Goal: Information Seeking & Learning: Check status

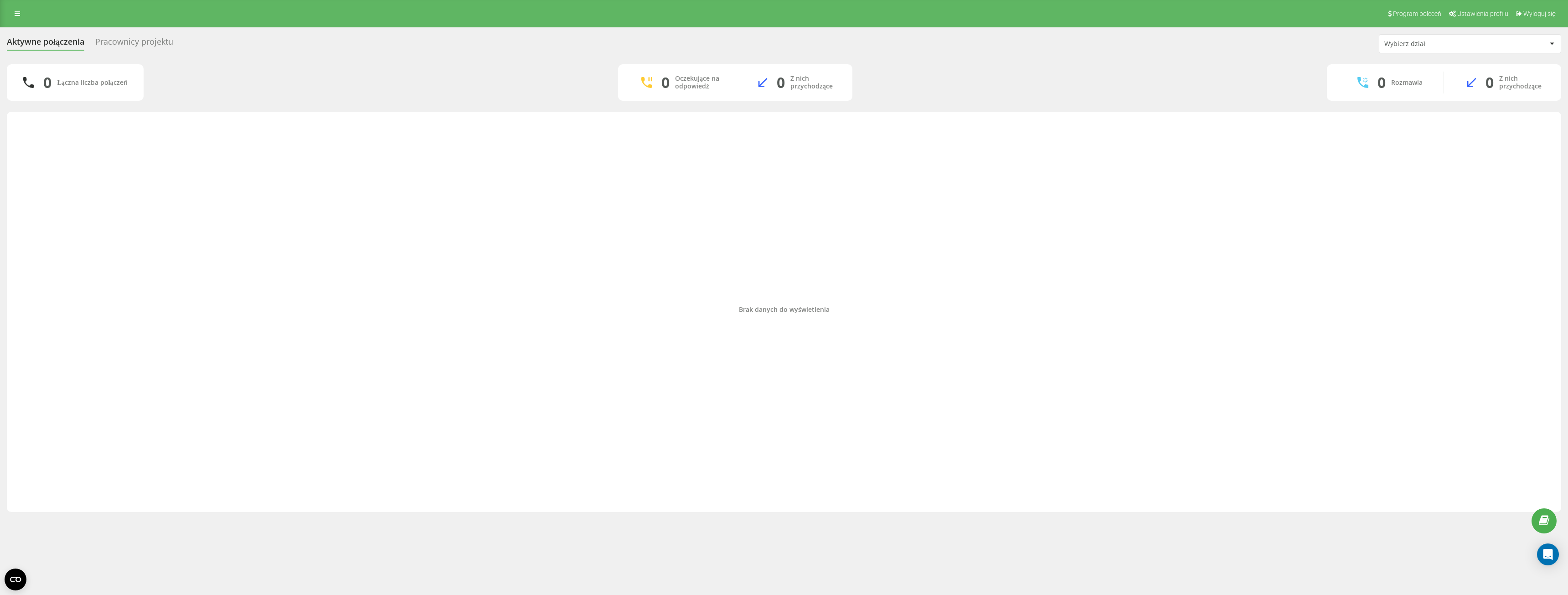
click at [151, 39] on div "Pracownicy projektu" at bounding box center [134, 43] width 78 height 14
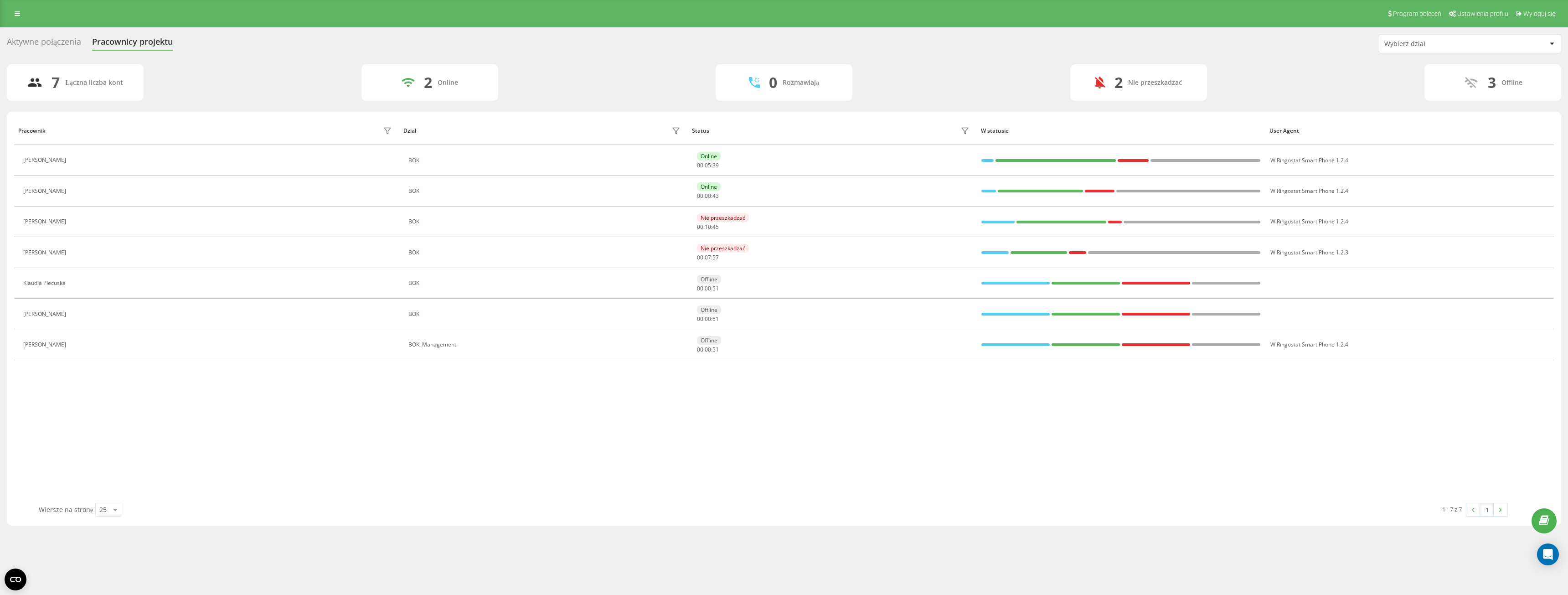
click at [605, 82] on div "7 Łączna liczba kont 2 Online 0 Rozmawiają 2 Nie przeszkadzać 3 Offline" at bounding box center [783, 83] width 1554 height 37
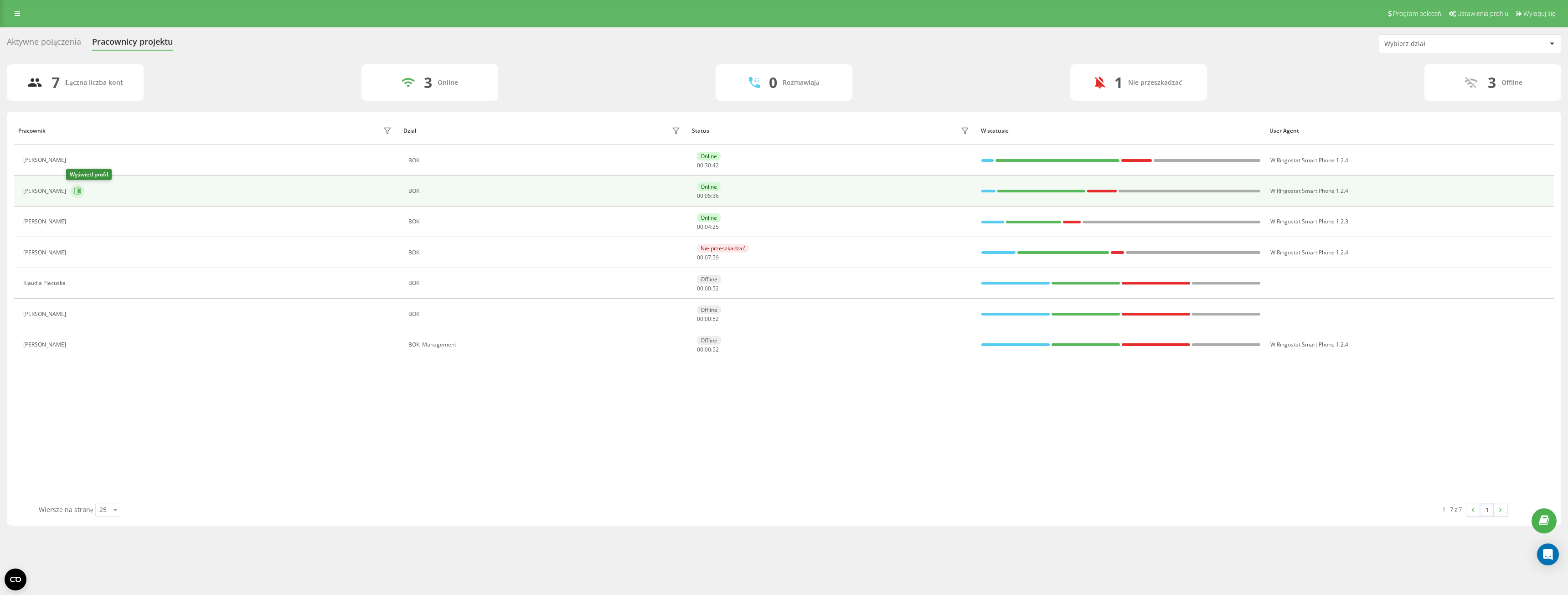
click at [73, 192] on icon at bounding box center [77, 191] width 7 height 7
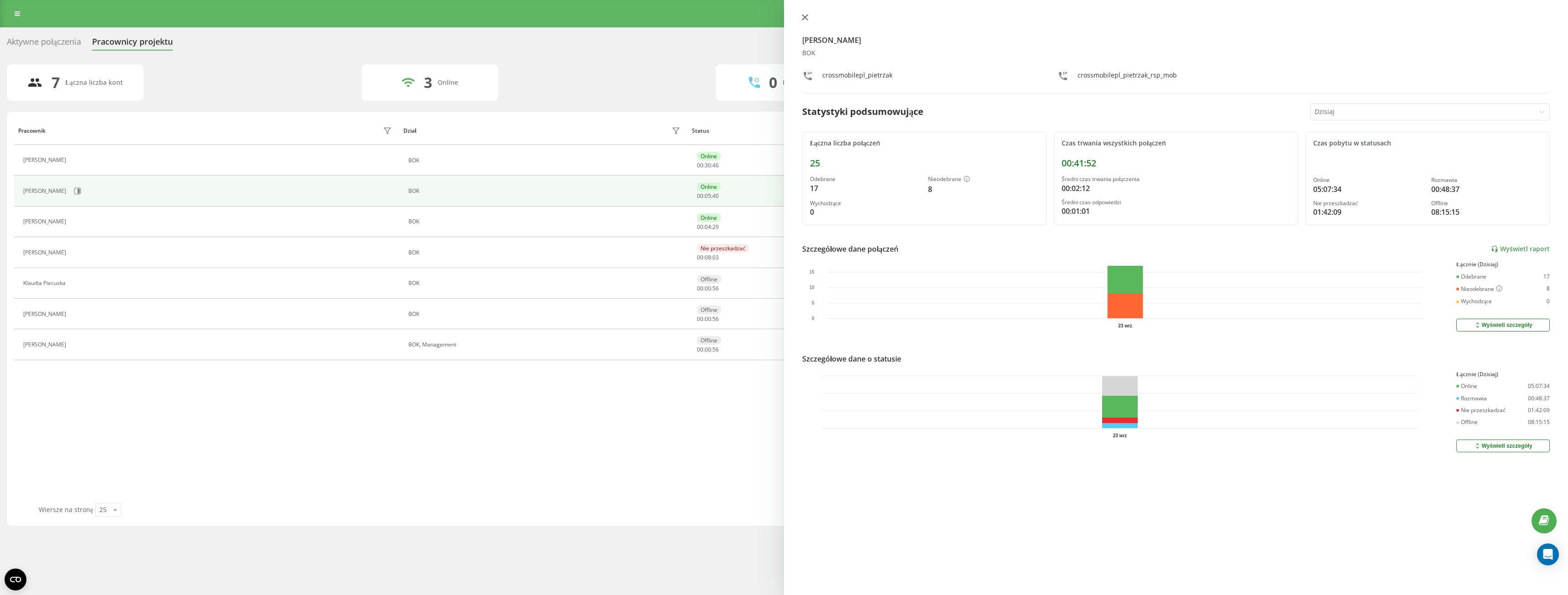
click at [807, 14] on icon at bounding box center [804, 17] width 6 height 6
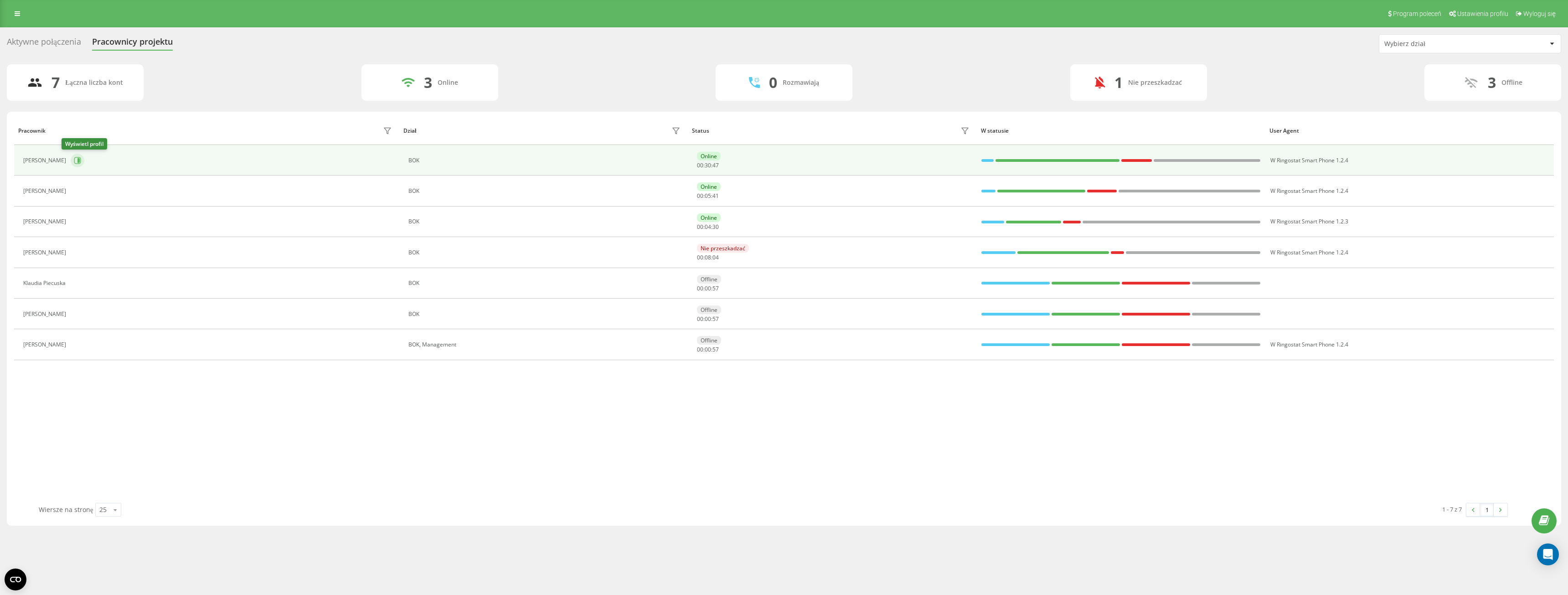
click at [74, 163] on icon at bounding box center [77, 160] width 6 height 6
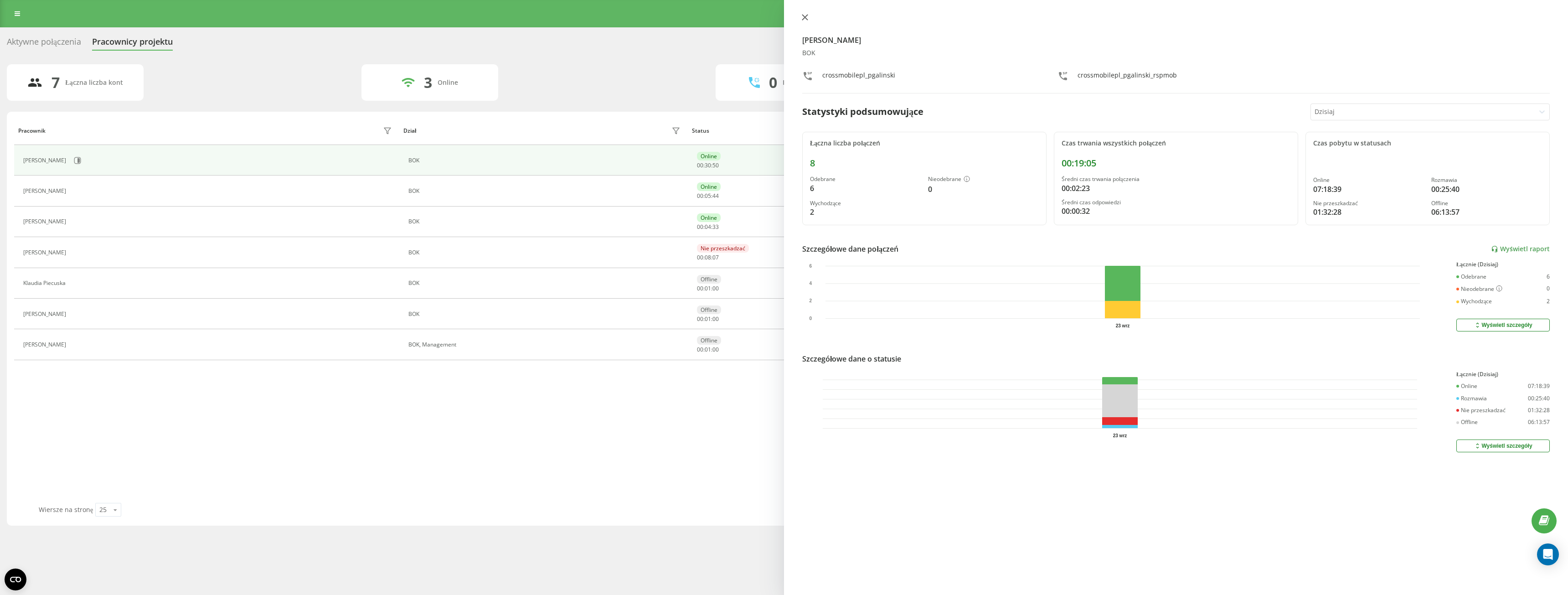
click at [802, 21] on button at bounding box center [804, 17] width 12 height 8
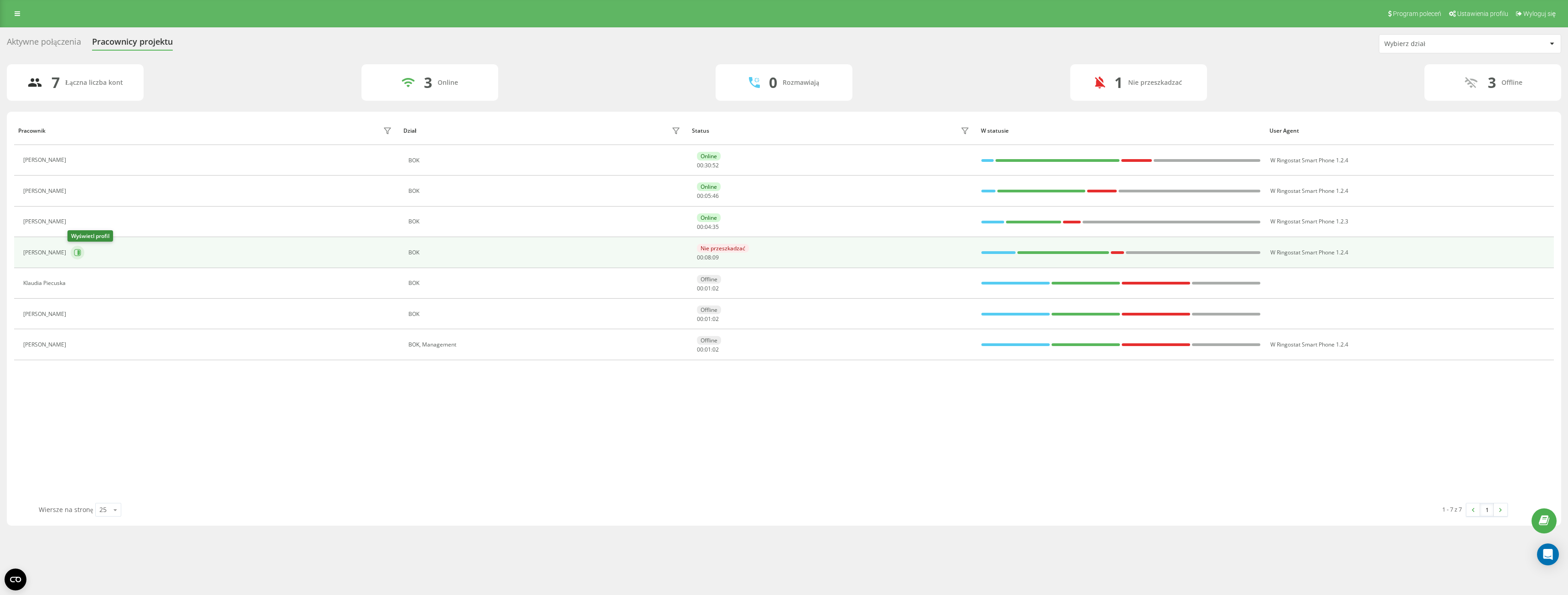
click at [77, 254] on icon at bounding box center [78, 253] width 2 height 5
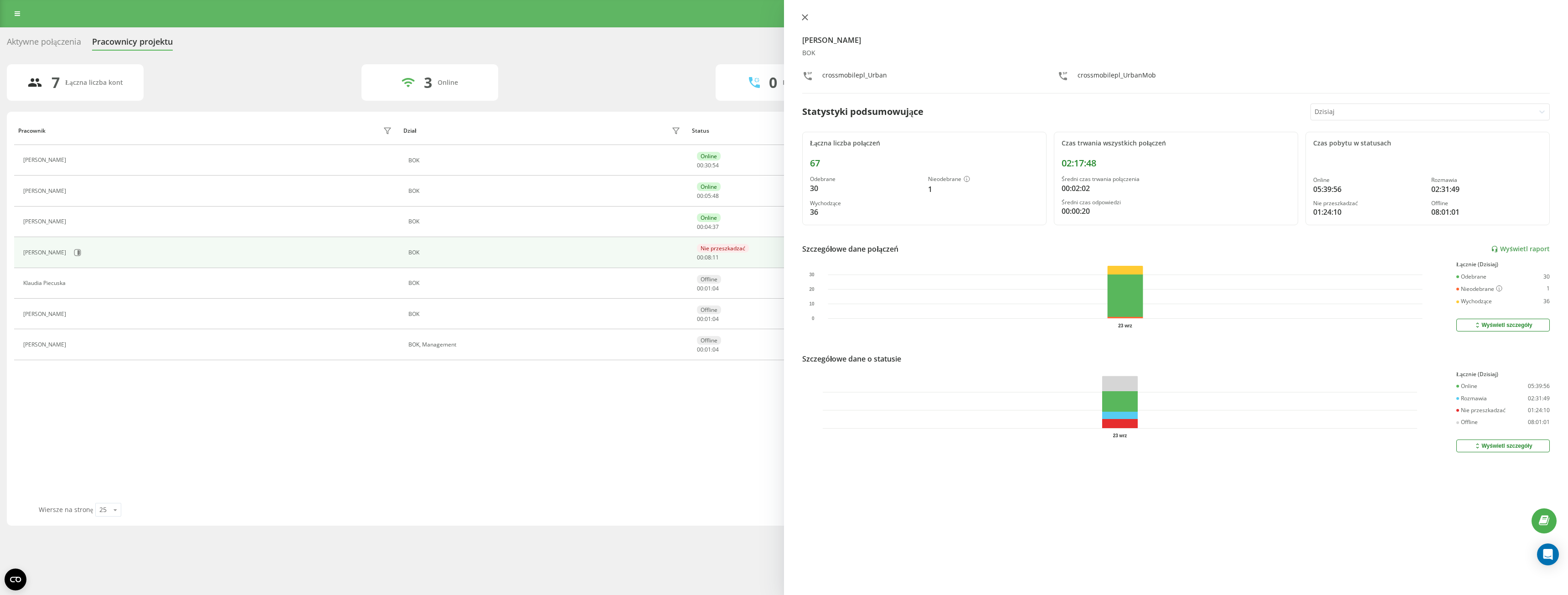
click at [801, 21] on button at bounding box center [804, 17] width 12 height 8
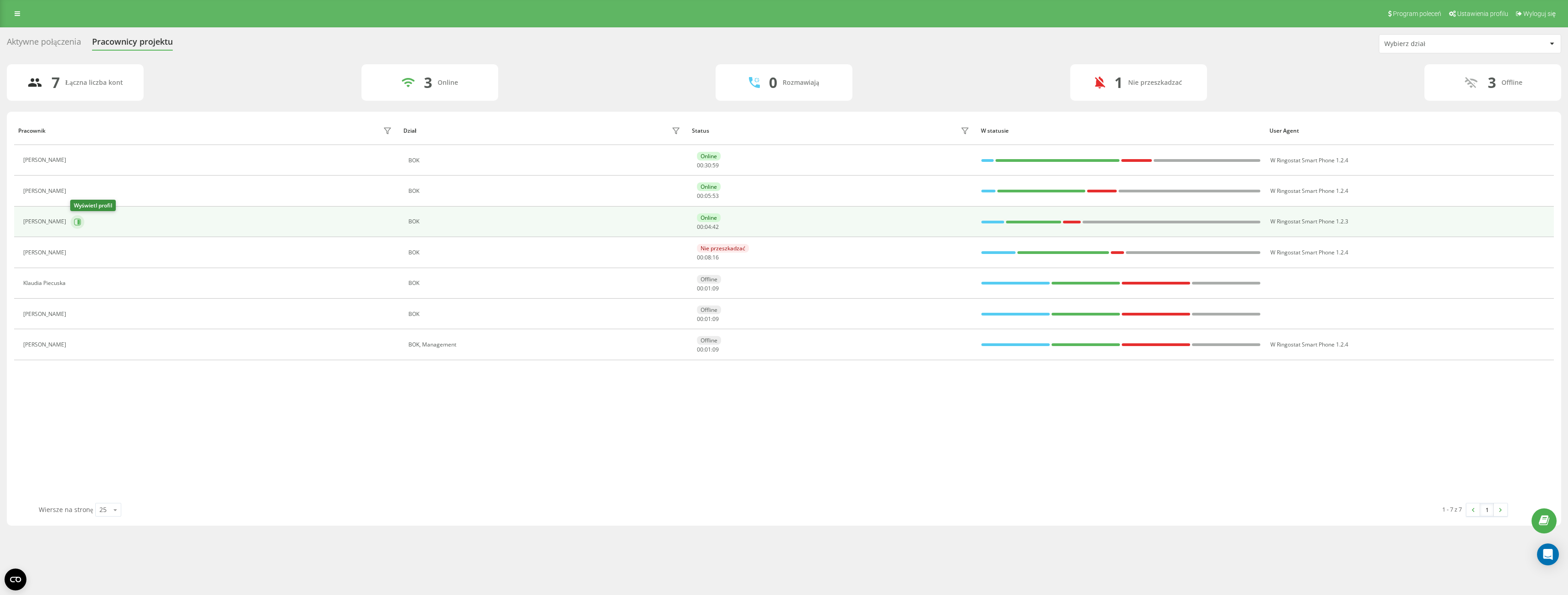
click at [79, 221] on icon at bounding box center [78, 221] width 2 height 5
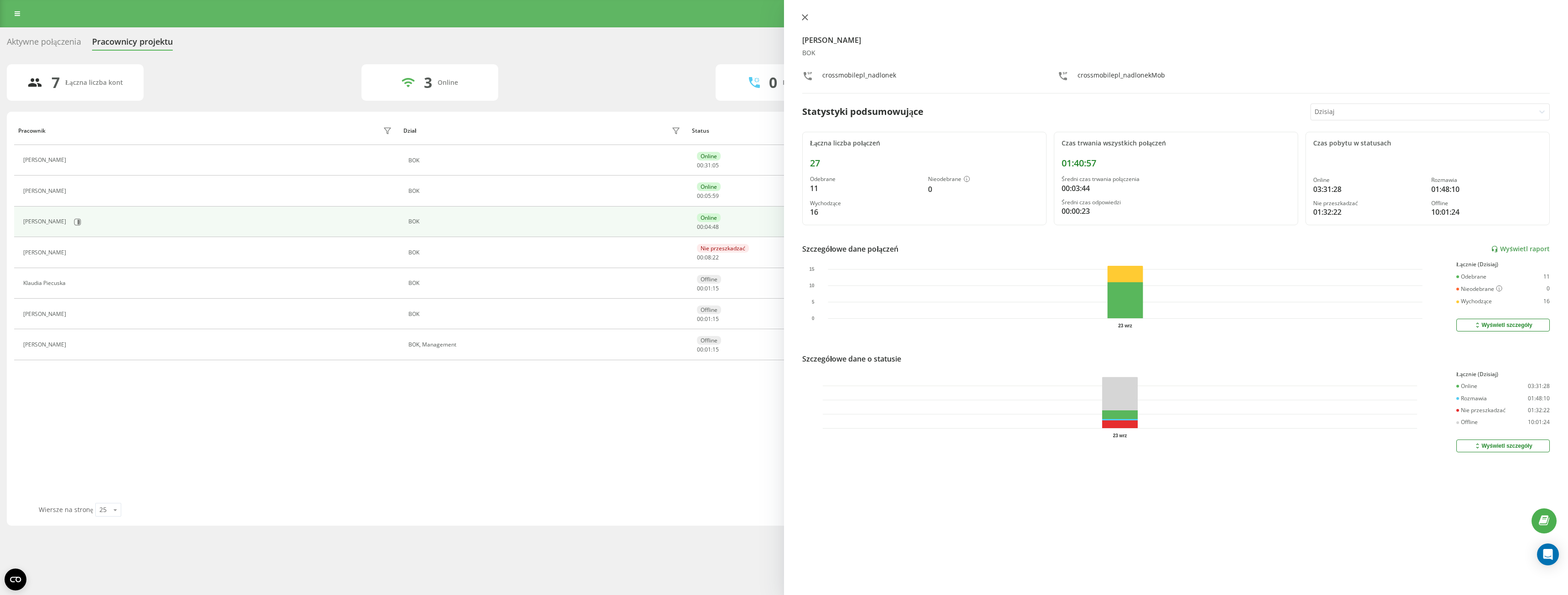
click at [803, 20] on button at bounding box center [804, 17] width 12 height 8
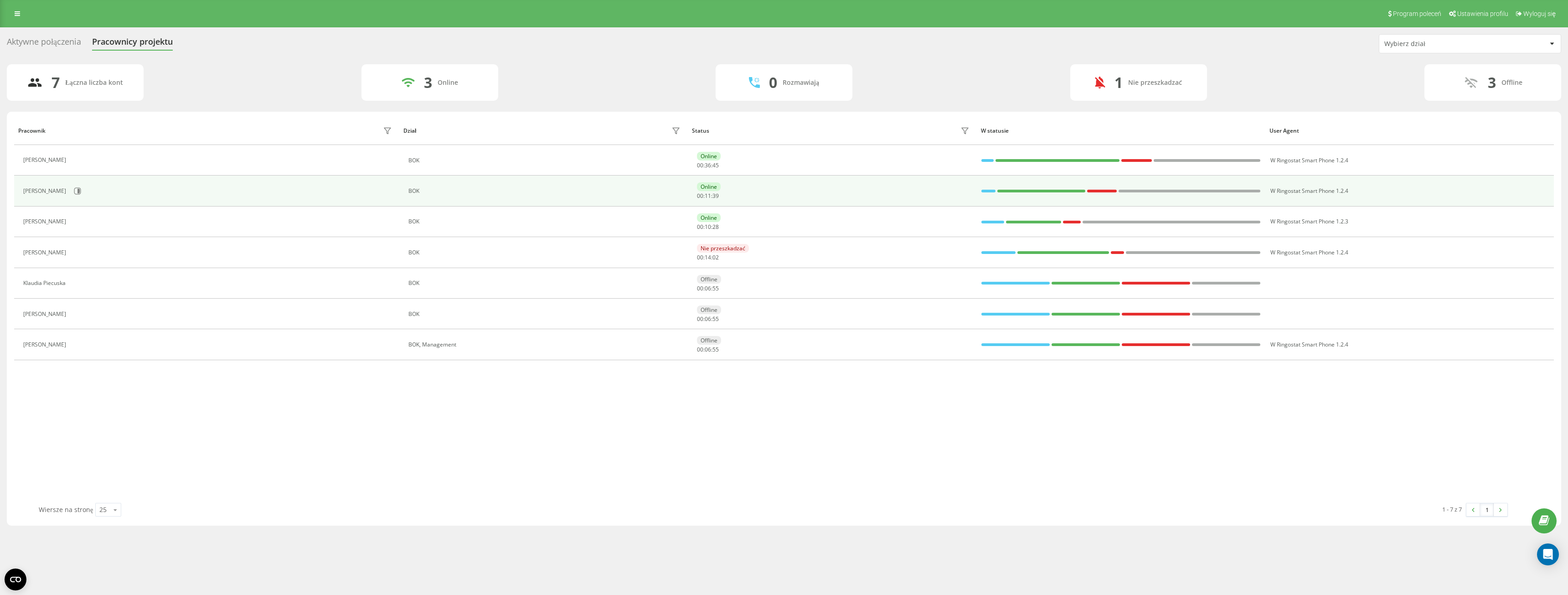
click at [78, 196] on div "[PERSON_NAME]" at bounding box center [208, 191] width 371 height 16
click at [77, 190] on icon at bounding box center [78, 191] width 2 height 5
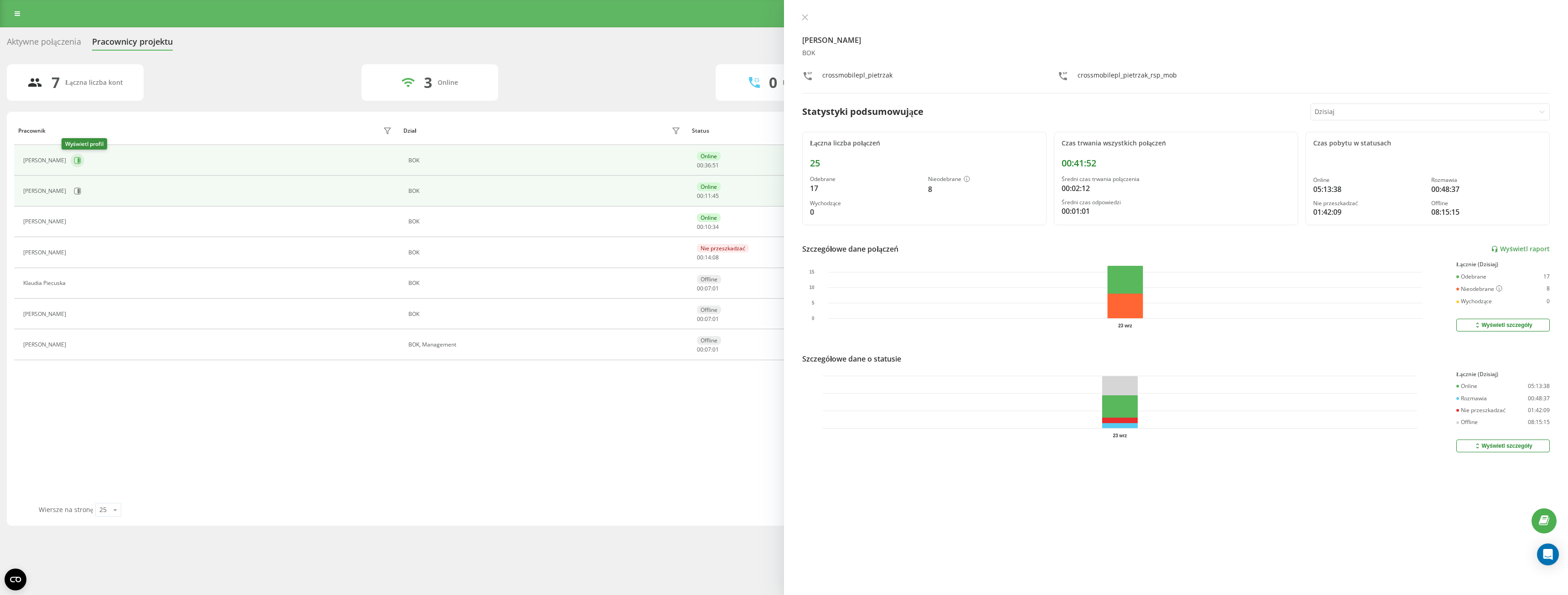
click at [77, 162] on icon at bounding box center [78, 160] width 2 height 5
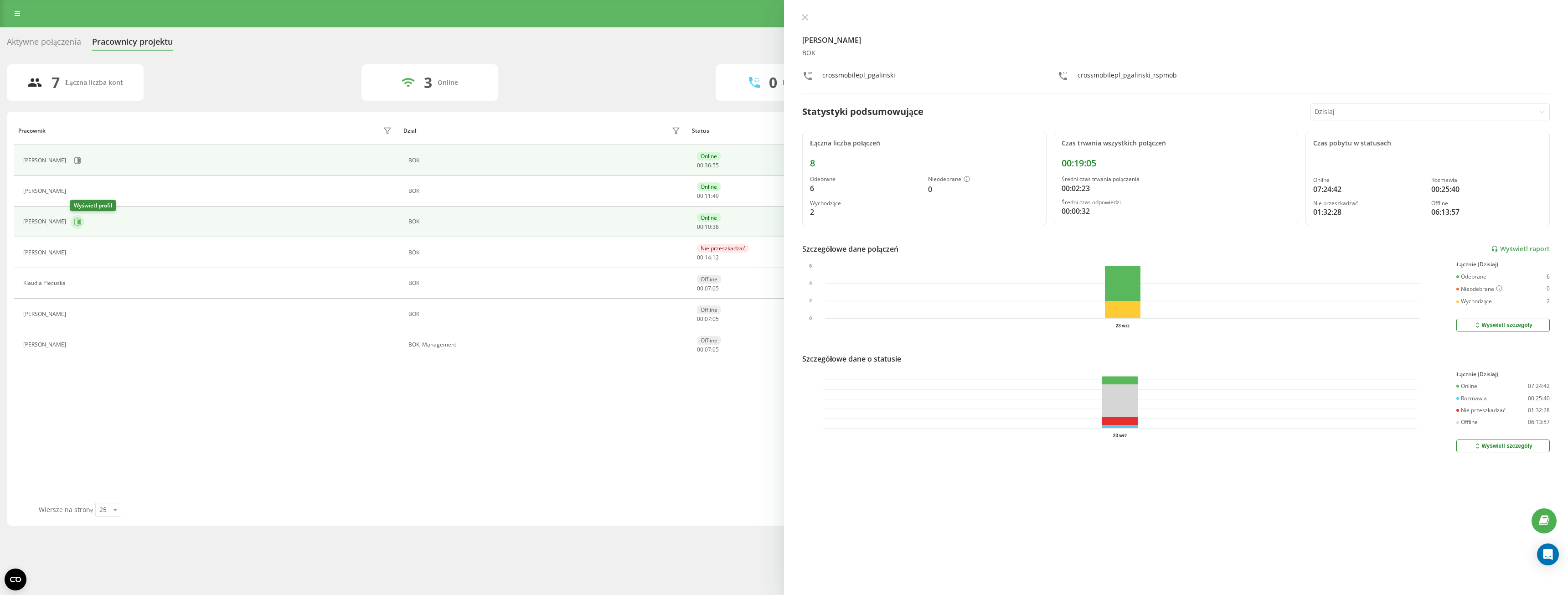
click at [82, 219] on button at bounding box center [77, 221] width 14 height 14
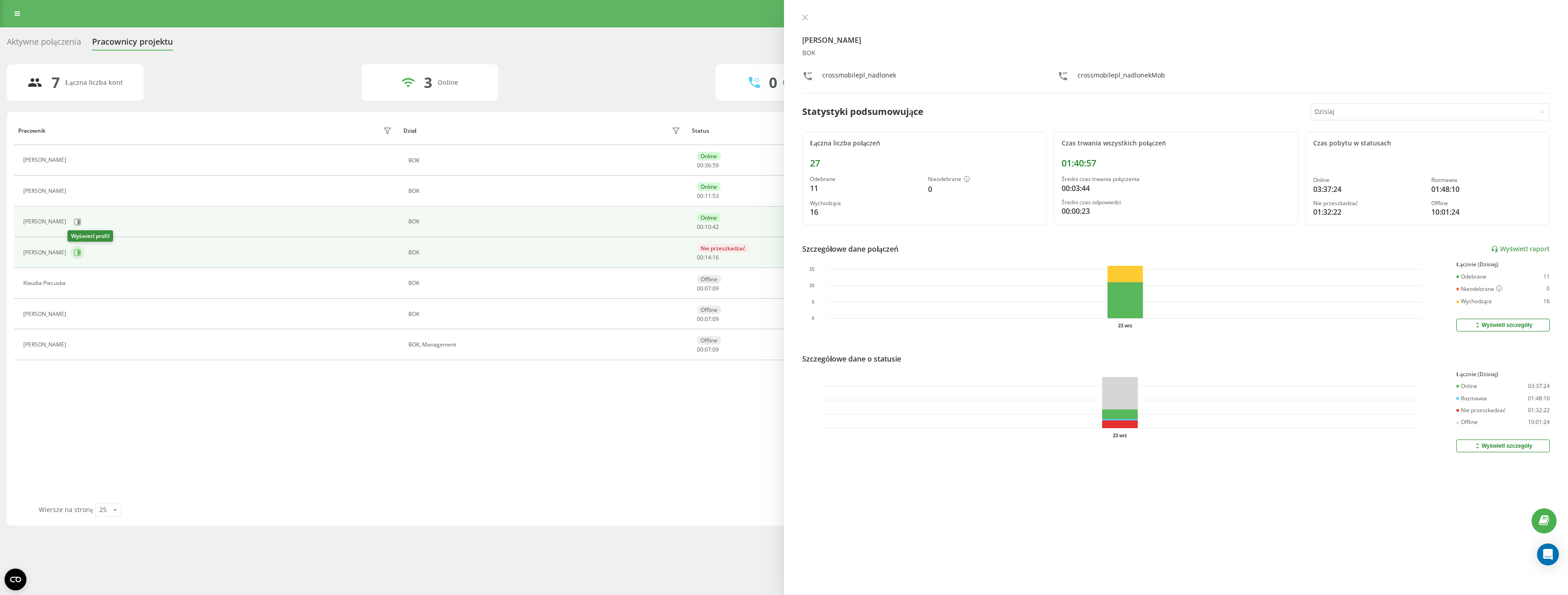
click at [76, 248] on button at bounding box center [77, 253] width 14 height 14
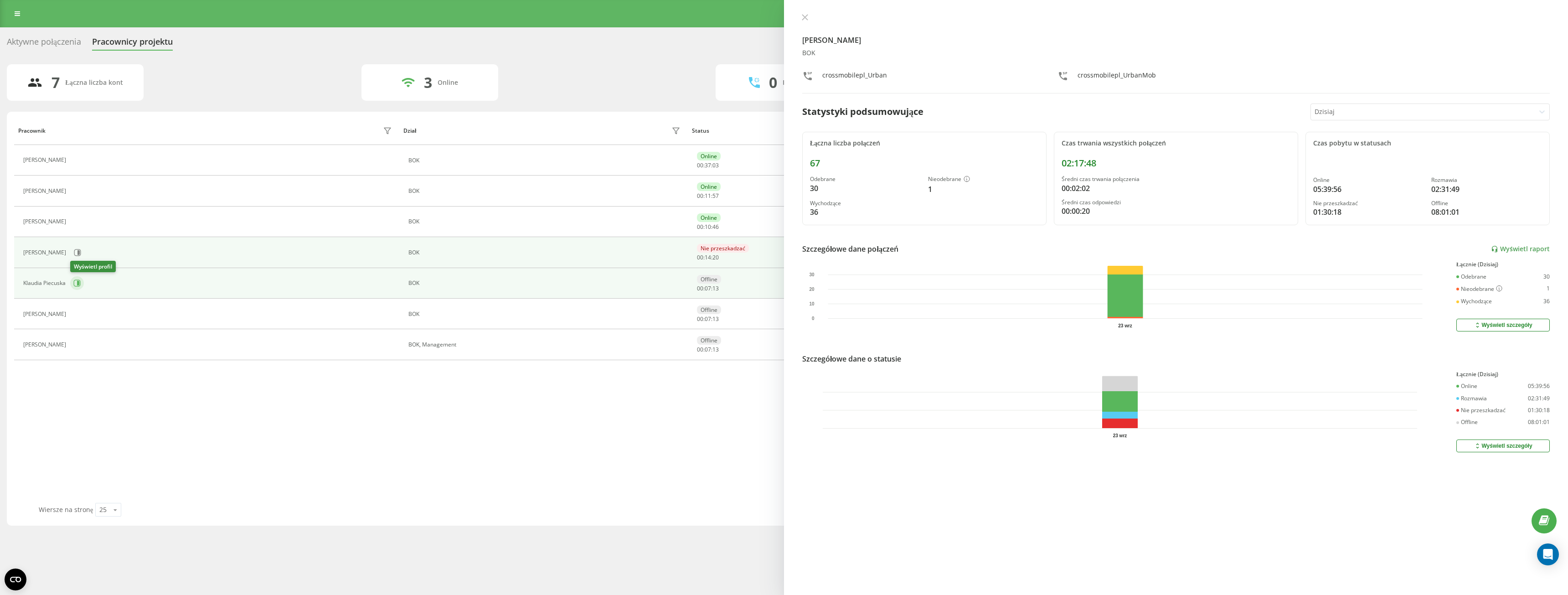
click at [73, 286] on button at bounding box center [76, 283] width 14 height 14
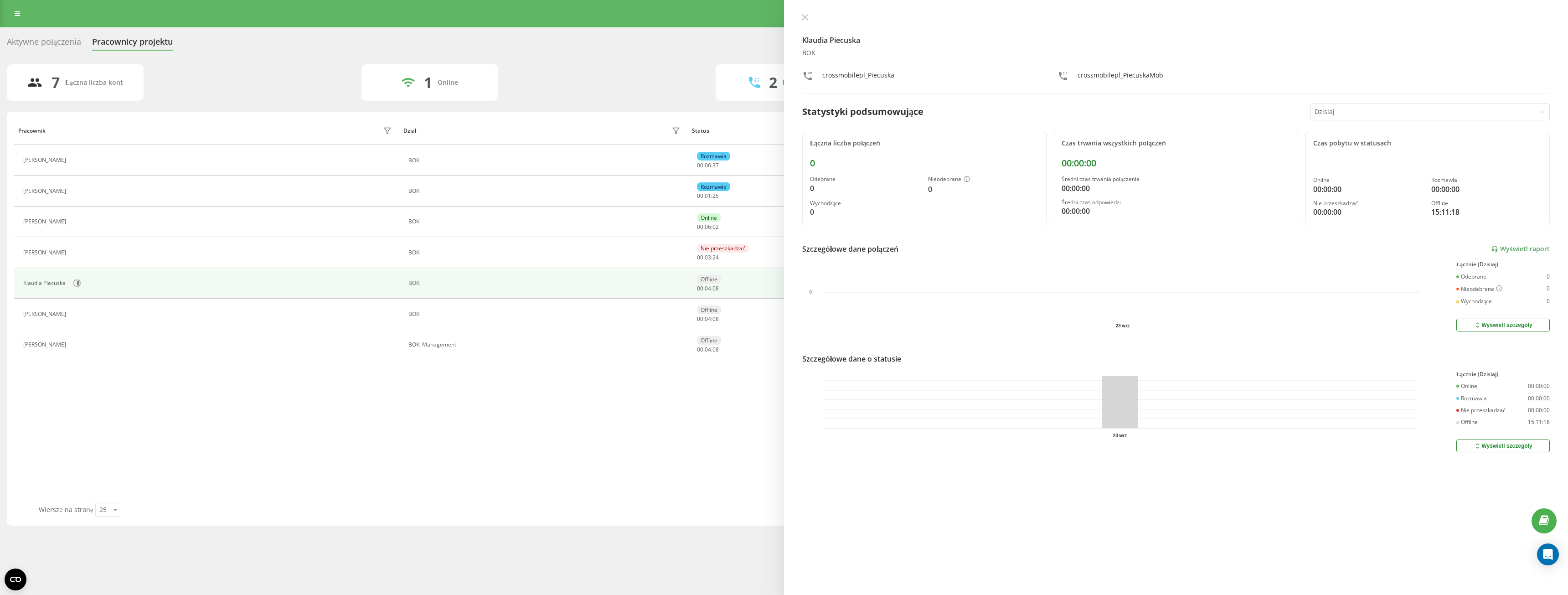
click at [70, 43] on div "Aktywne połączenia" at bounding box center [43, 43] width 74 height 14
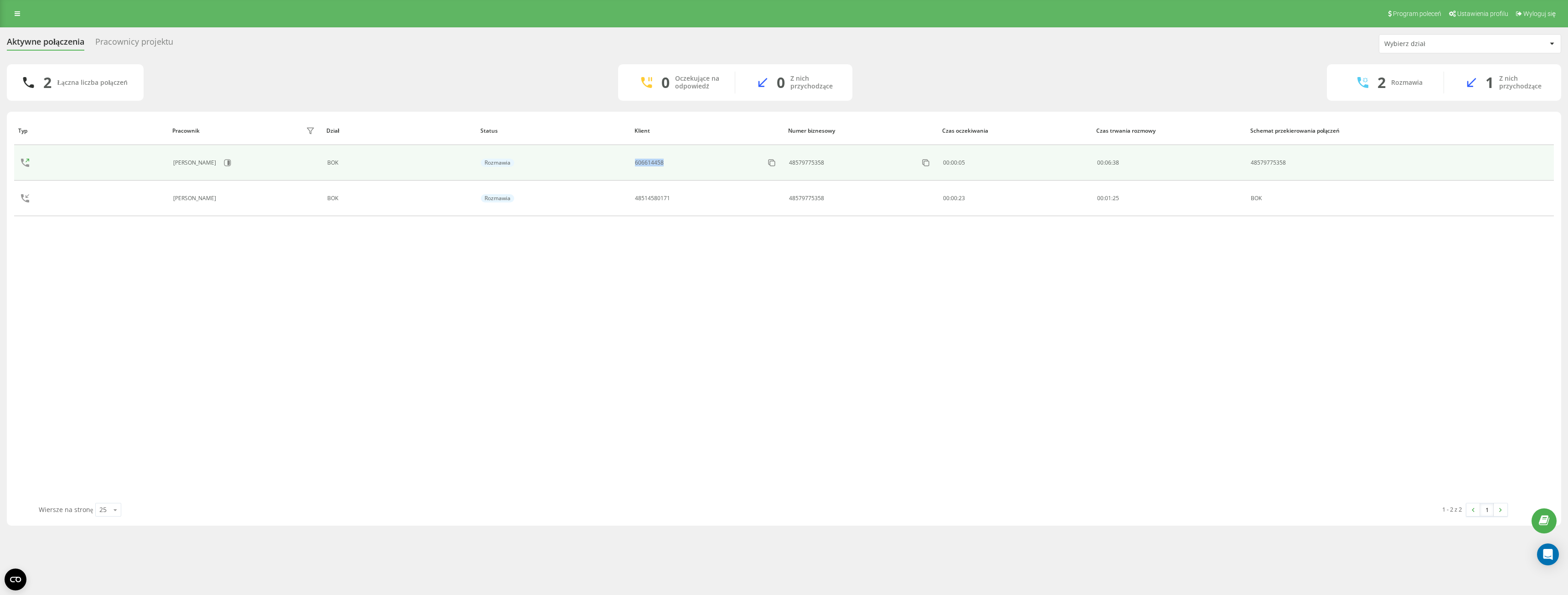
drag, startPoint x: 672, startPoint y: 163, endPoint x: 635, endPoint y: 164, distance: 37.0
click at [635, 164] on div "606614458" at bounding box center [706, 163] width 144 height 15
copy div "606614458"
